Goal: Information Seeking & Learning: Find contact information

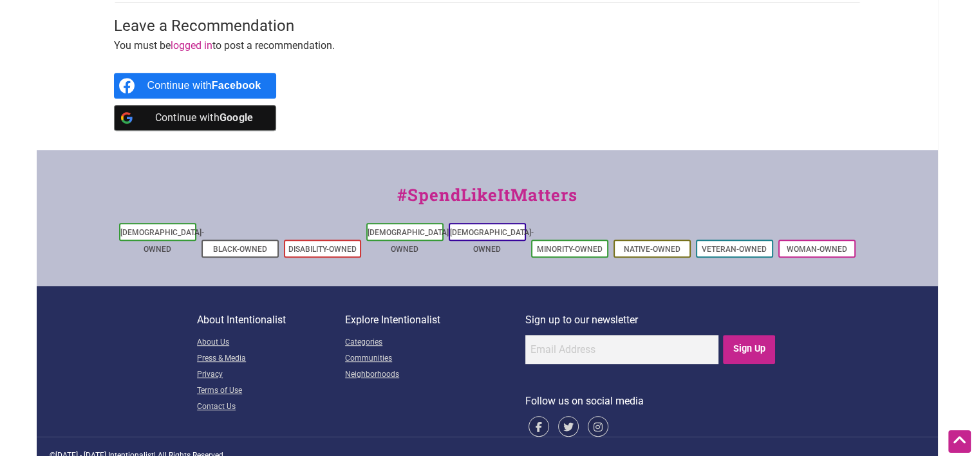
scroll to position [493, 0]
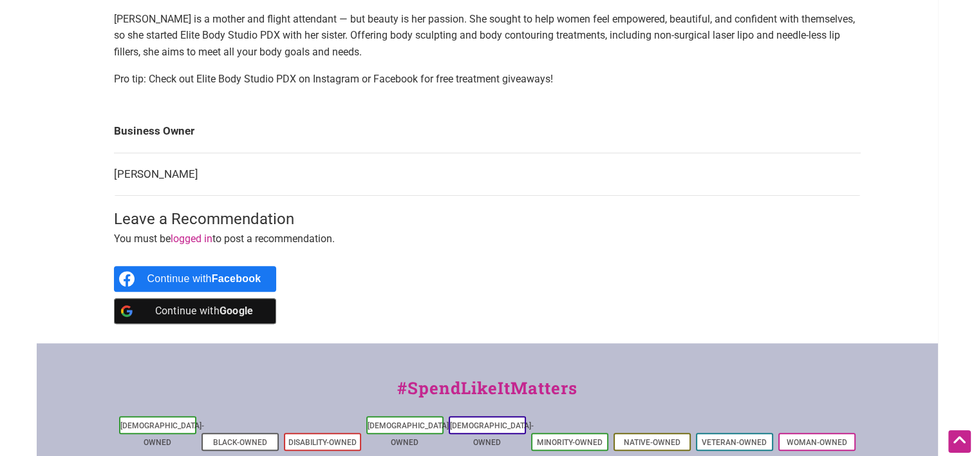
click at [242, 274] on b "Facebook" at bounding box center [237, 278] width 50 height 11
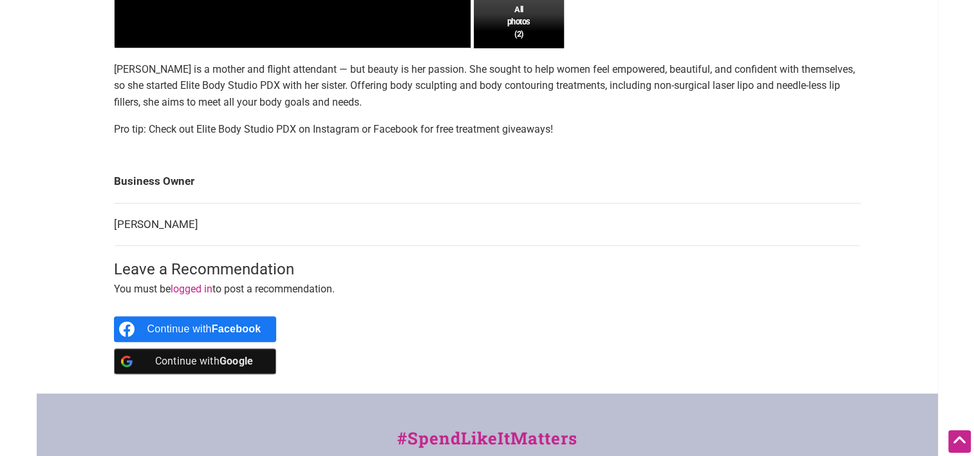
scroll to position [429, 0]
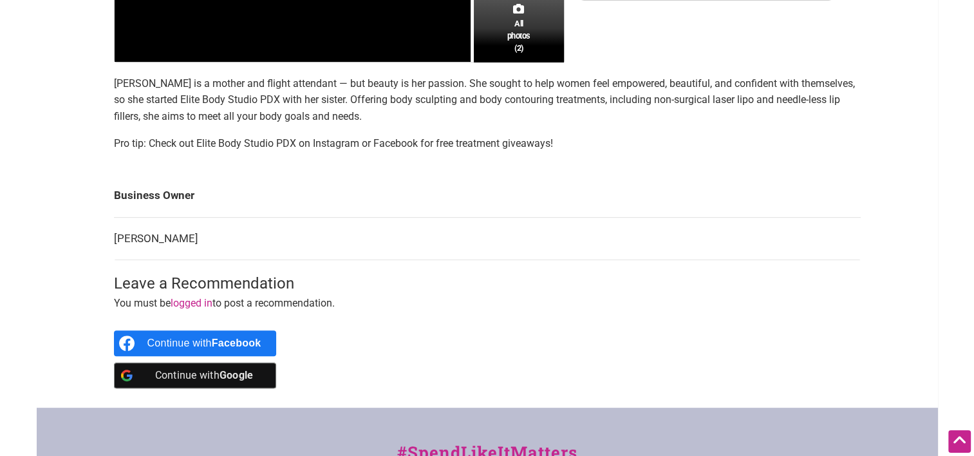
drag, startPoint x: 229, startPoint y: 337, endPoint x: 484, endPoint y: 299, distance: 257.1
click at [483, 301] on p "You must be logged in to post a recommendation." at bounding box center [487, 303] width 747 height 17
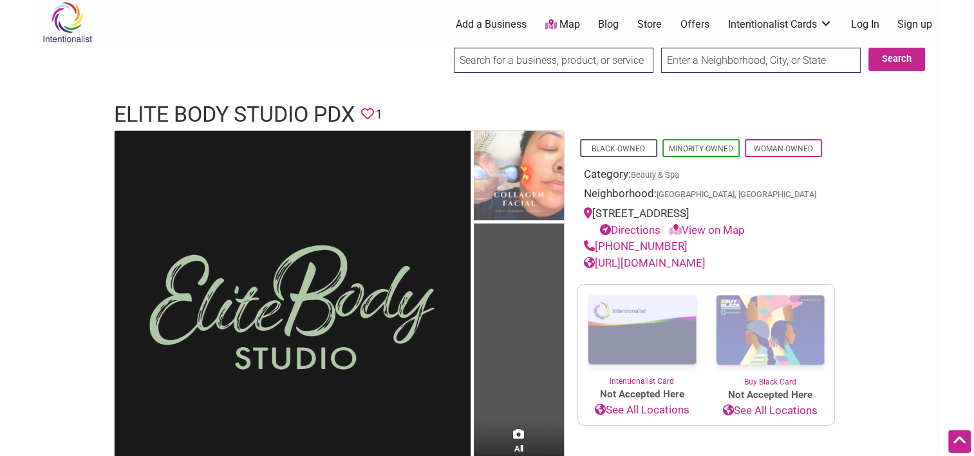
scroll to position [0, 0]
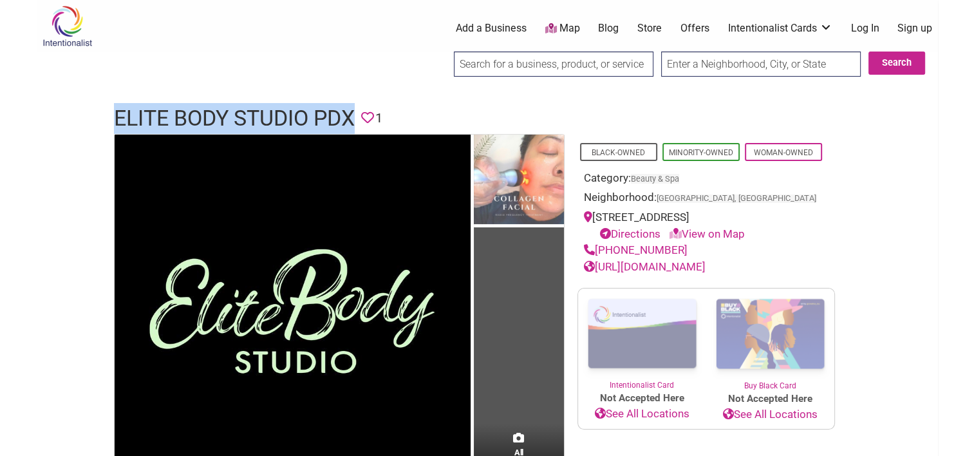
drag, startPoint x: 41, startPoint y: 104, endPoint x: 362, endPoint y: 105, distance: 321.3
copy h1 "Elite Body Studio PDX"
click at [706, 261] on link "[URL][DOMAIN_NAME]" at bounding box center [645, 266] width 122 height 13
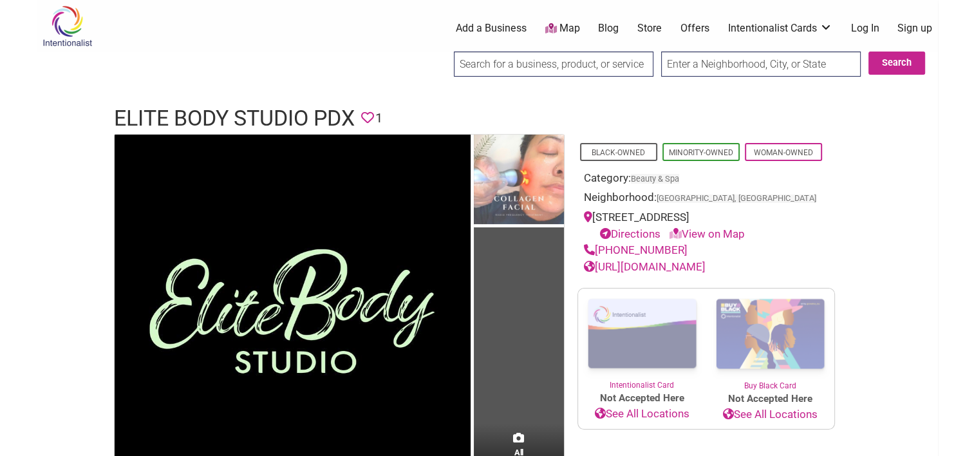
drag, startPoint x: 675, startPoint y: 250, endPoint x: 587, endPoint y: 255, distance: 88.3
click at [587, 255] on div "[PHONE_NUMBER]" at bounding box center [706, 250] width 245 height 17
copy link "[PHONE_NUMBER]"
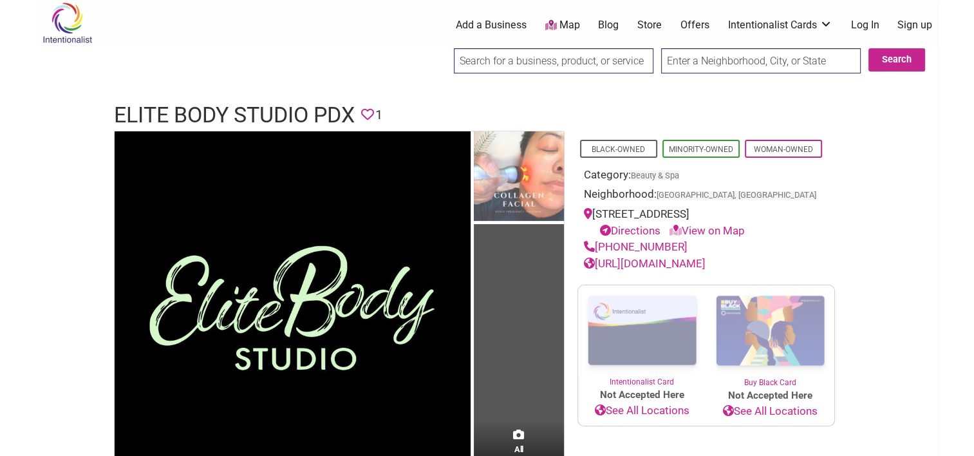
scroll to position [322, 0]
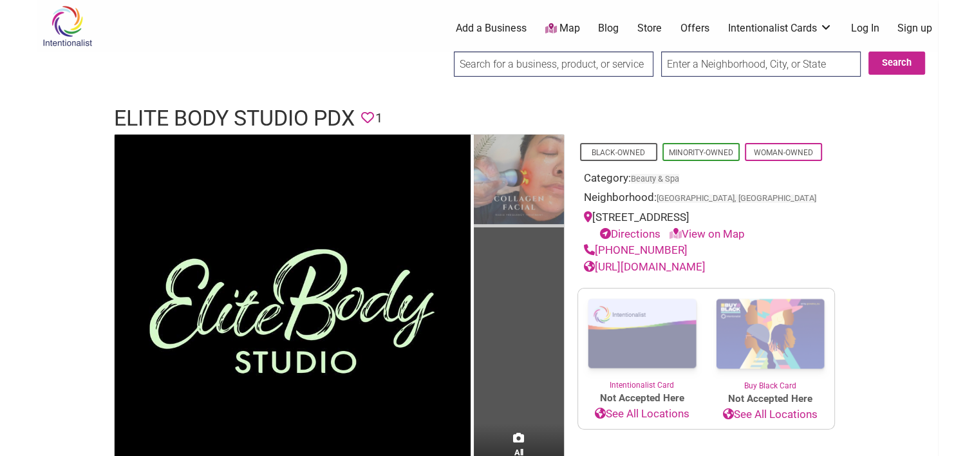
click at [527, 172] on img at bounding box center [519, 181] width 90 height 93
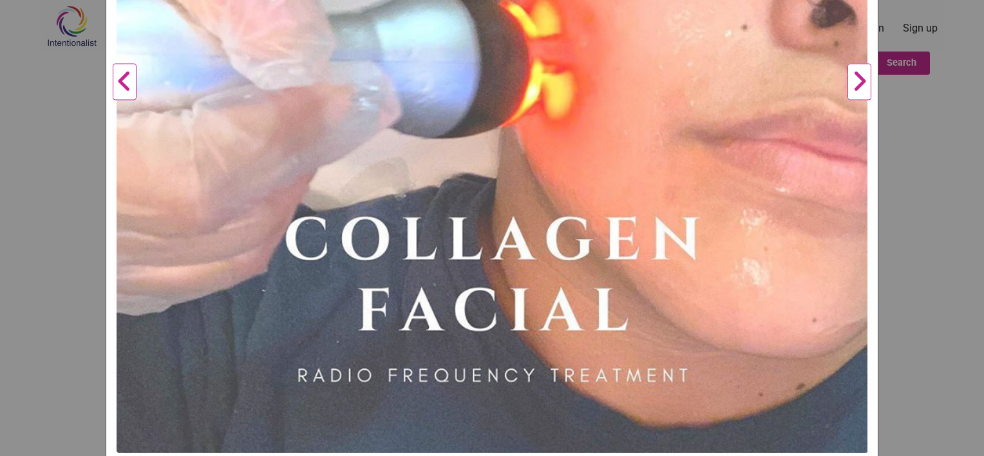
scroll to position [469, 0]
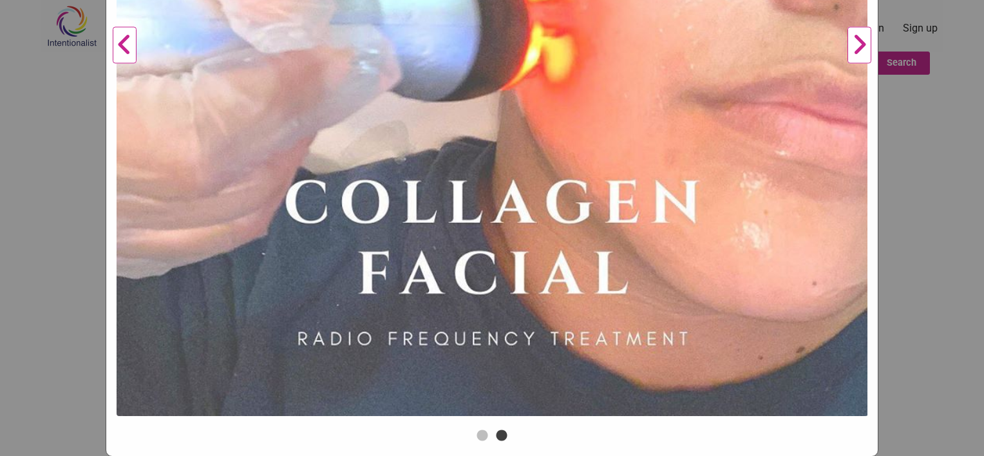
click at [856, 52] on button "Next" at bounding box center [859, 46] width 35 height 762
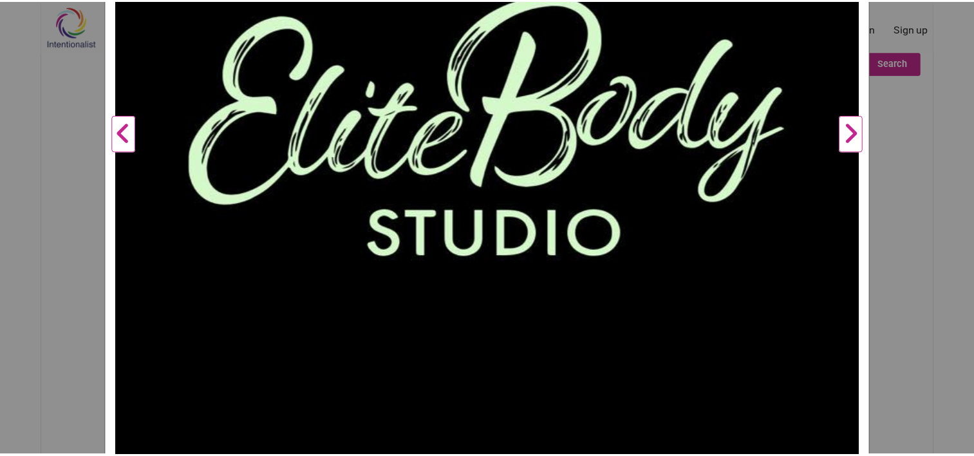
scroll to position [276, 0]
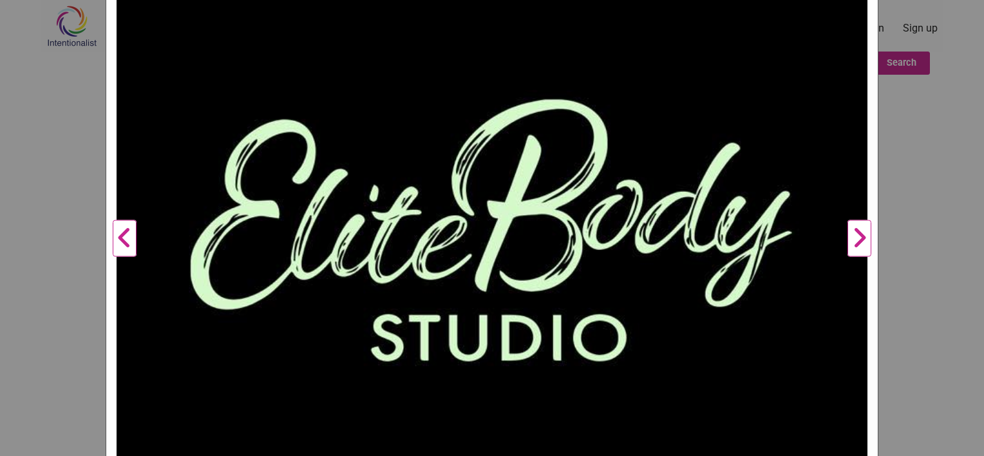
click at [853, 240] on button "Next" at bounding box center [859, 239] width 35 height 762
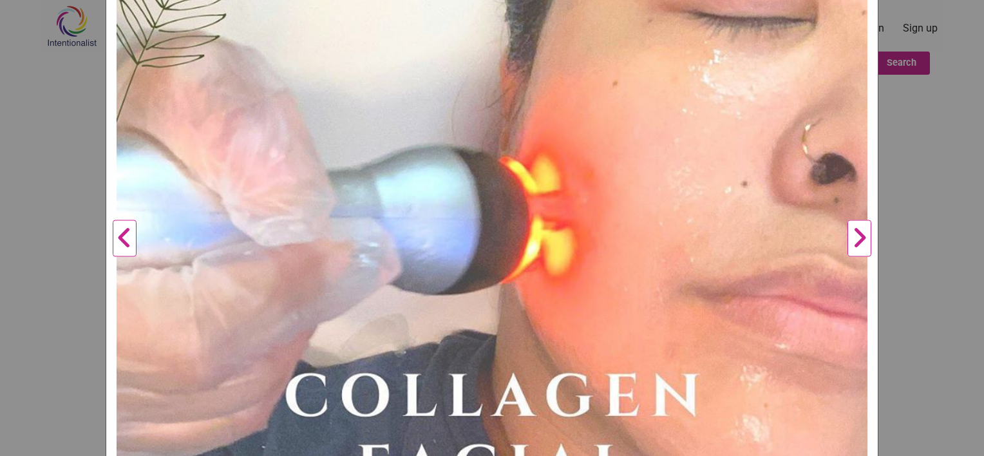
click at [852, 241] on button "Next" at bounding box center [859, 239] width 35 height 762
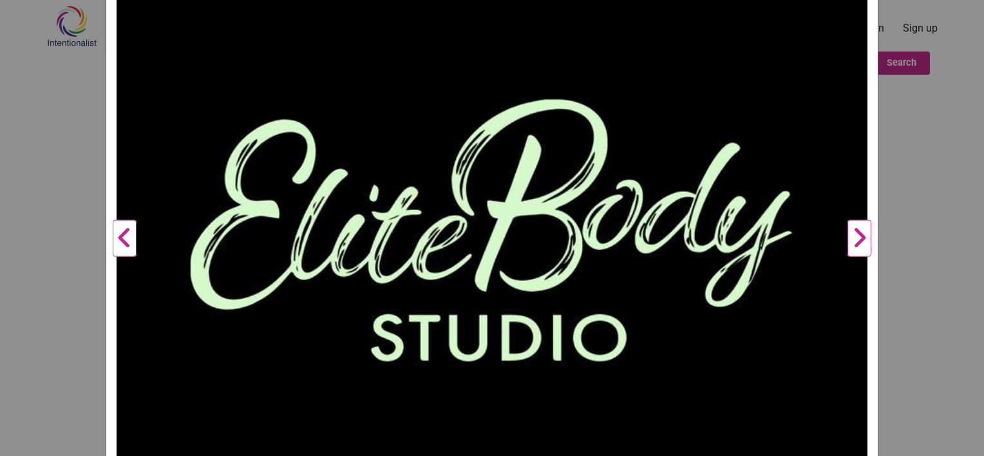
click at [915, 241] on div "Elite Body Studio PDX Previous Next 1 2 ×" at bounding box center [492, 228] width 984 height 456
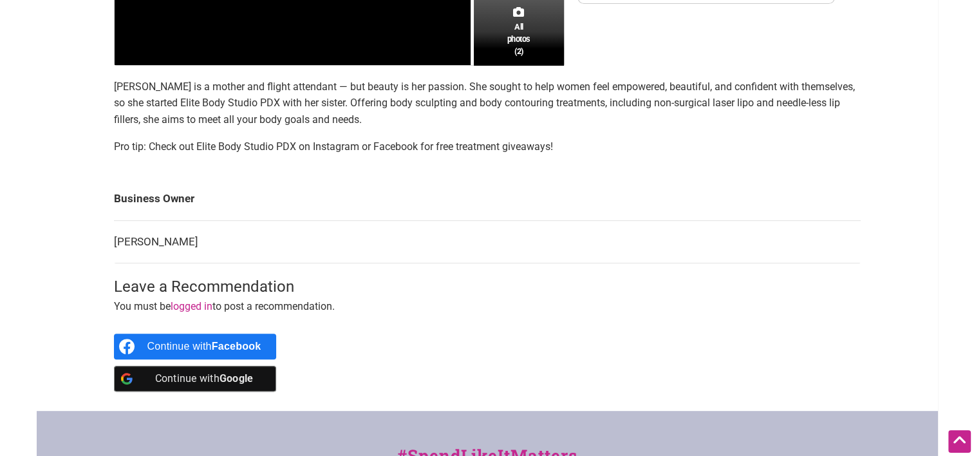
scroll to position [579, 0]
